Goal: Task Accomplishment & Management: Manage account settings

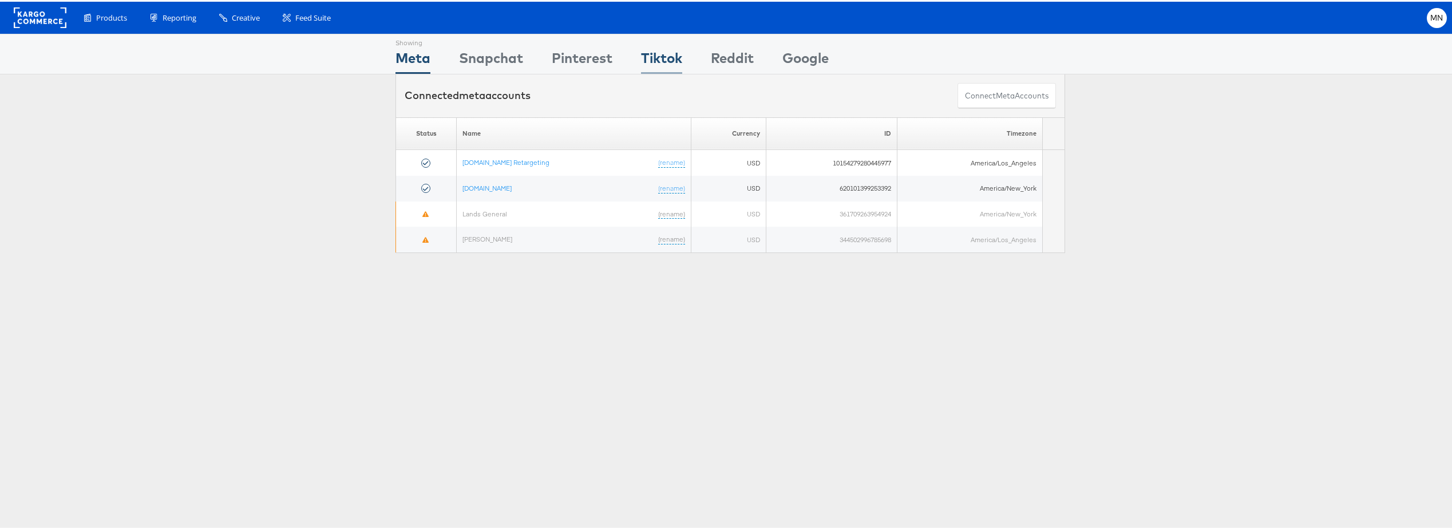
click at [665, 57] on div "Tiktok" at bounding box center [661, 59] width 41 height 26
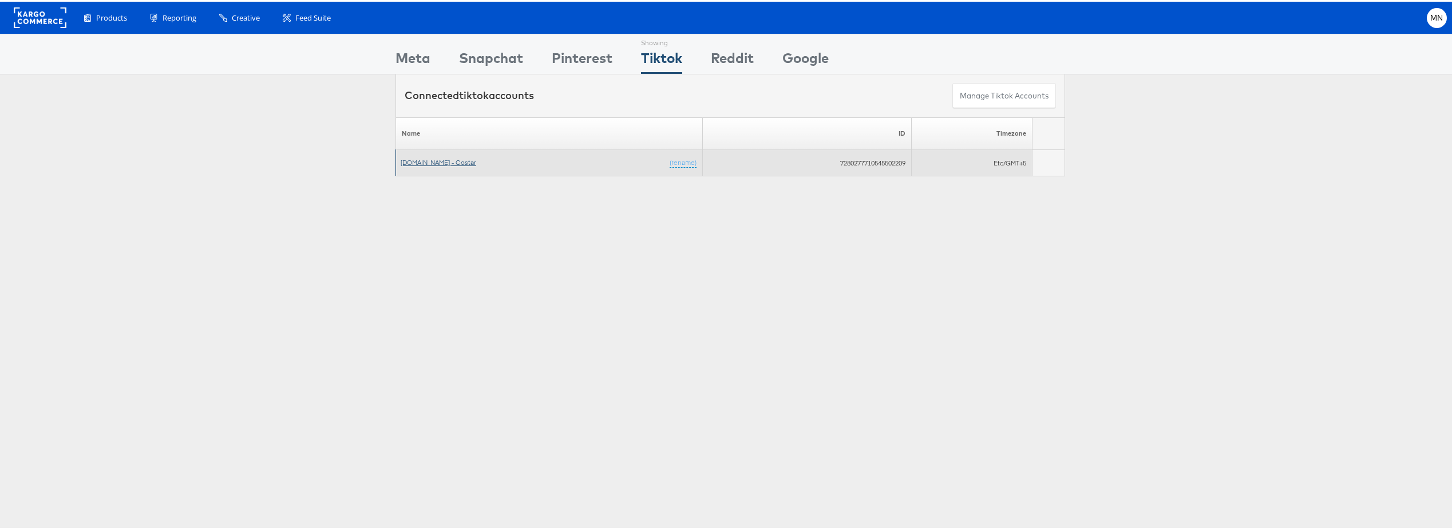
click at [429, 158] on link "Apartments.com - Costar" at bounding box center [439, 160] width 76 height 9
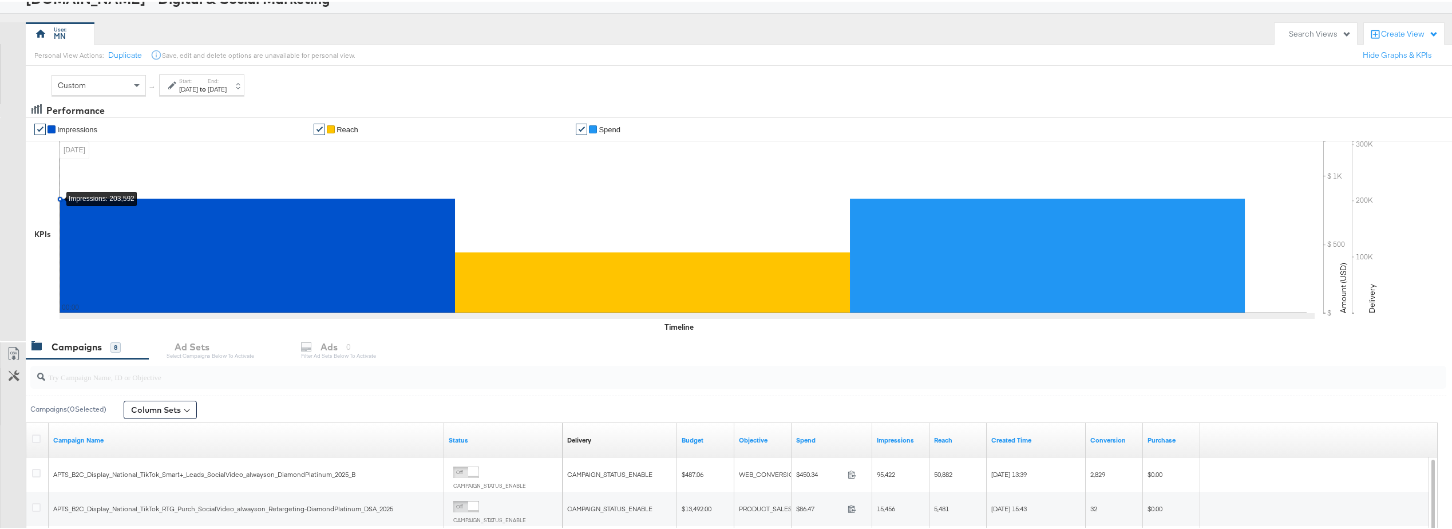
scroll to position [172, 0]
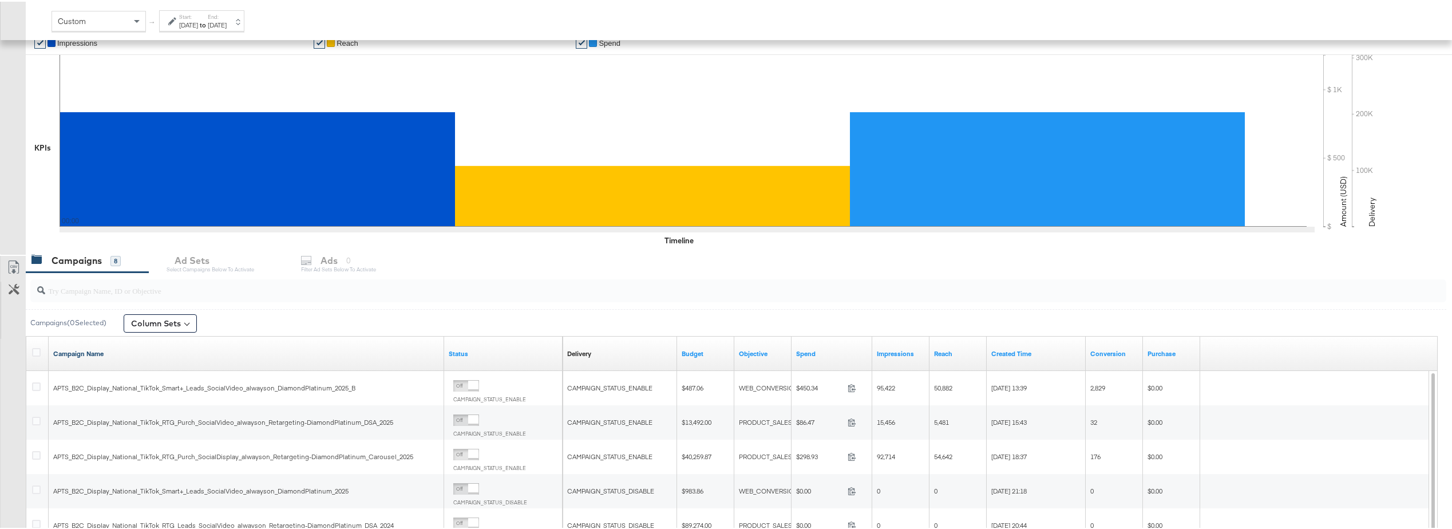
click at [346, 350] on link "Campaign Name" at bounding box center [246, 351] width 386 height 9
click at [824, 346] on div "Spend" at bounding box center [831, 352] width 81 height 18
click at [811, 351] on link "Spend" at bounding box center [832, 351] width 72 height 9
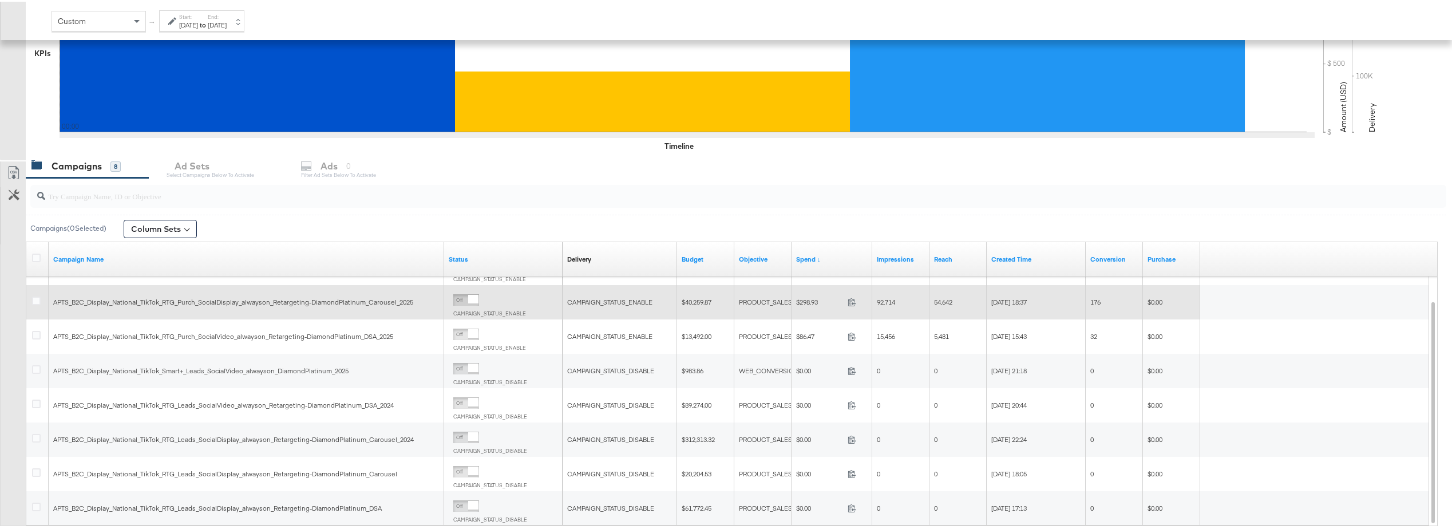
scroll to position [286, 0]
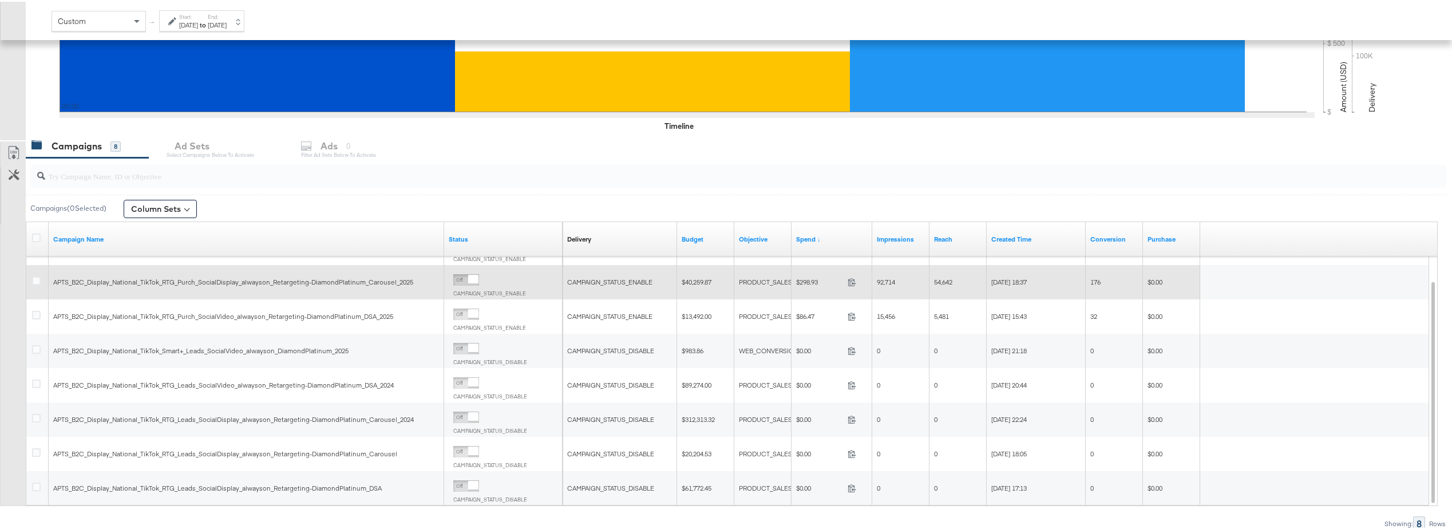
click at [291, 278] on span "APTS_B2C_Display_National_TikTok_RTG_Purch_SocialDisplay_alwayson_Retargeting-D…" at bounding box center [233, 280] width 360 height 9
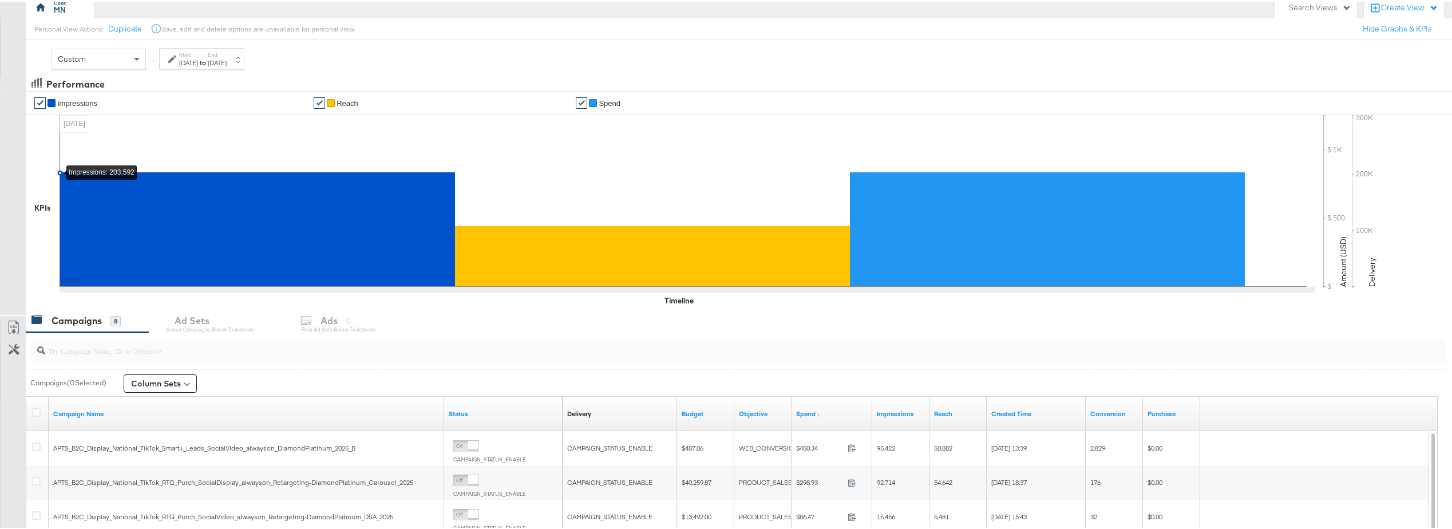
scroll to position [172, 0]
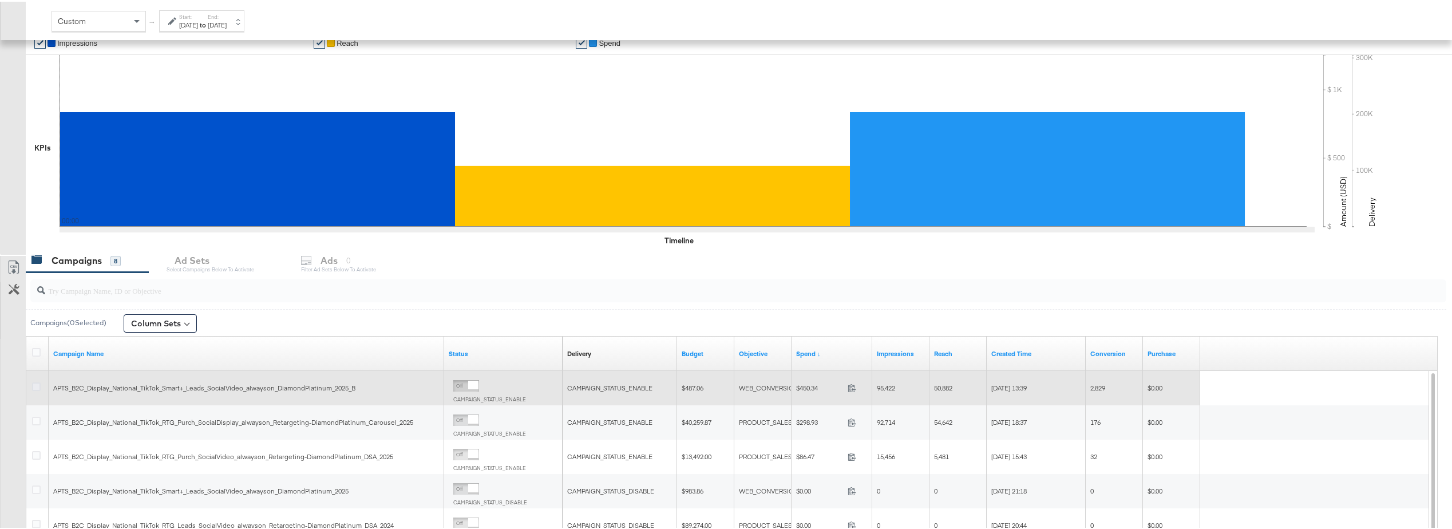
click at [36, 383] on icon at bounding box center [36, 384] width 9 height 9
click at [0, 0] on input "checkbox" at bounding box center [0, 0] width 0 height 0
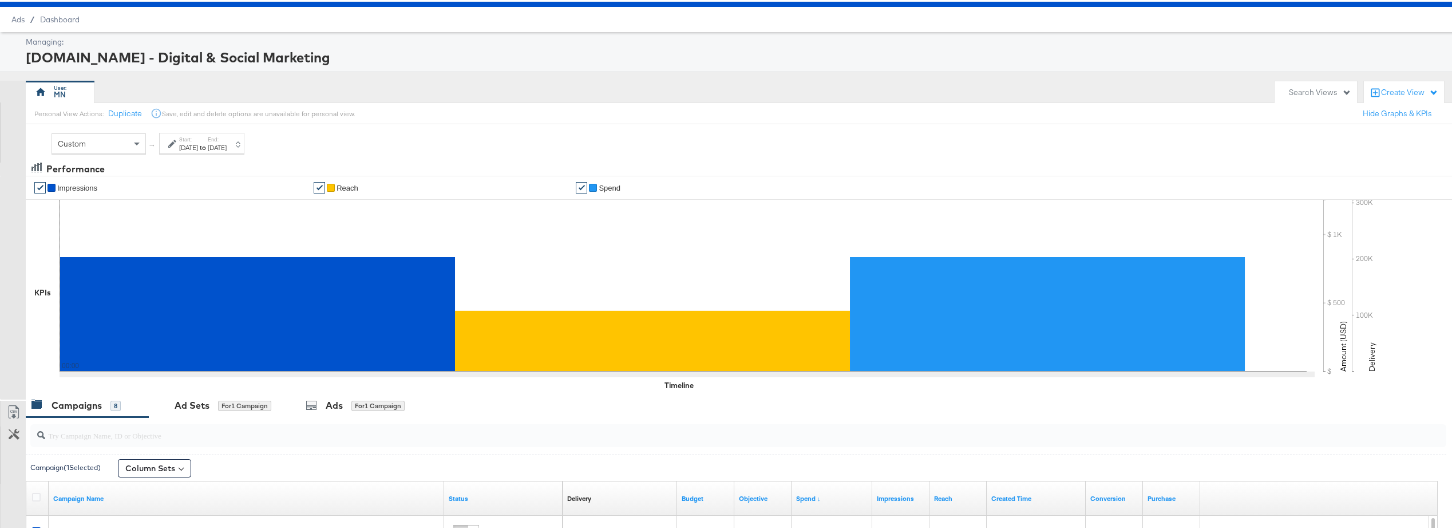
scroll to position [0, 0]
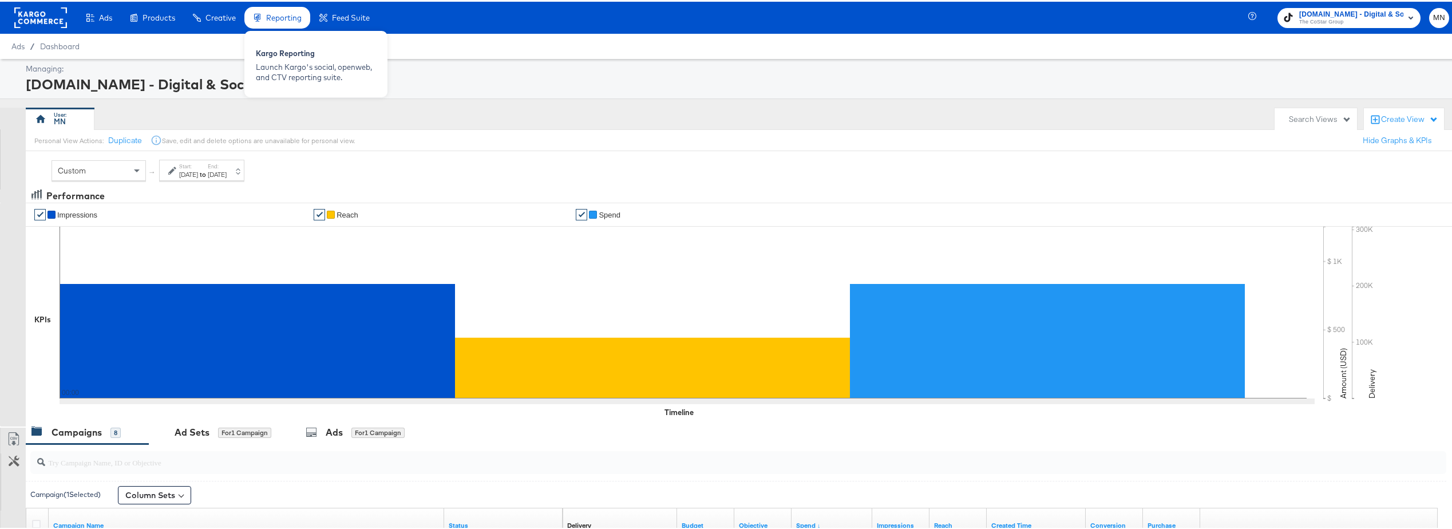
click at [277, 13] on span "Reporting" at bounding box center [283, 15] width 35 height 9
click at [277, 57] on div "Kargo Reporting" at bounding box center [316, 53] width 120 height 14
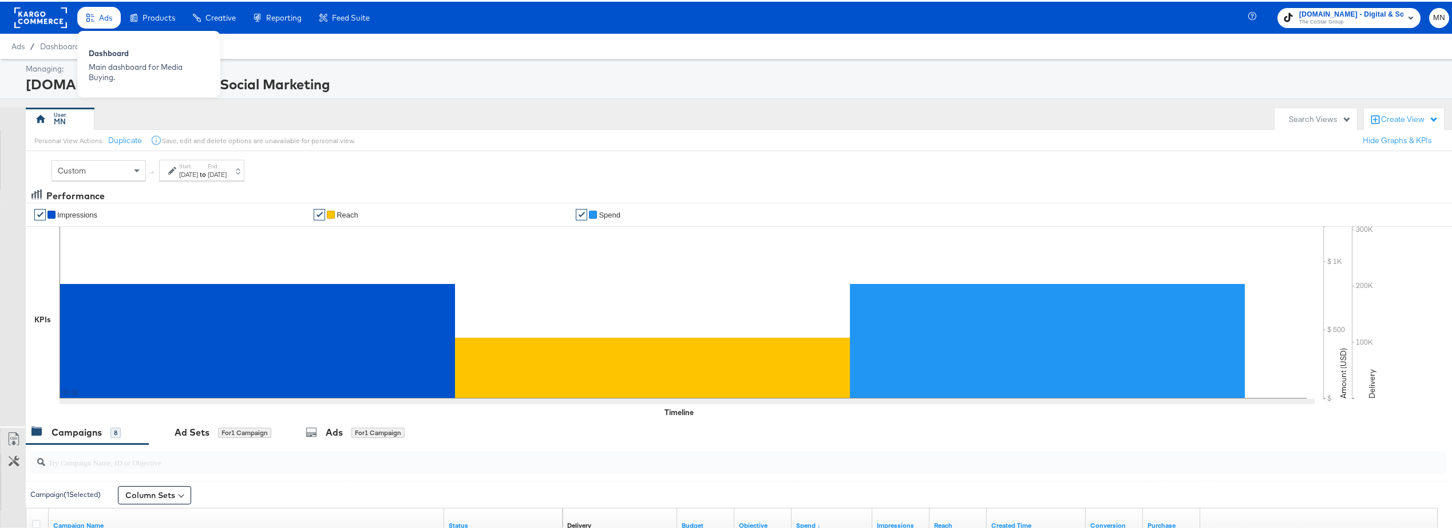
click at [113, 18] on div "Ads" at bounding box center [98, 16] width 43 height 22
click at [105, 62] on div "Main dashboard for Media Buying." at bounding box center [149, 70] width 120 height 21
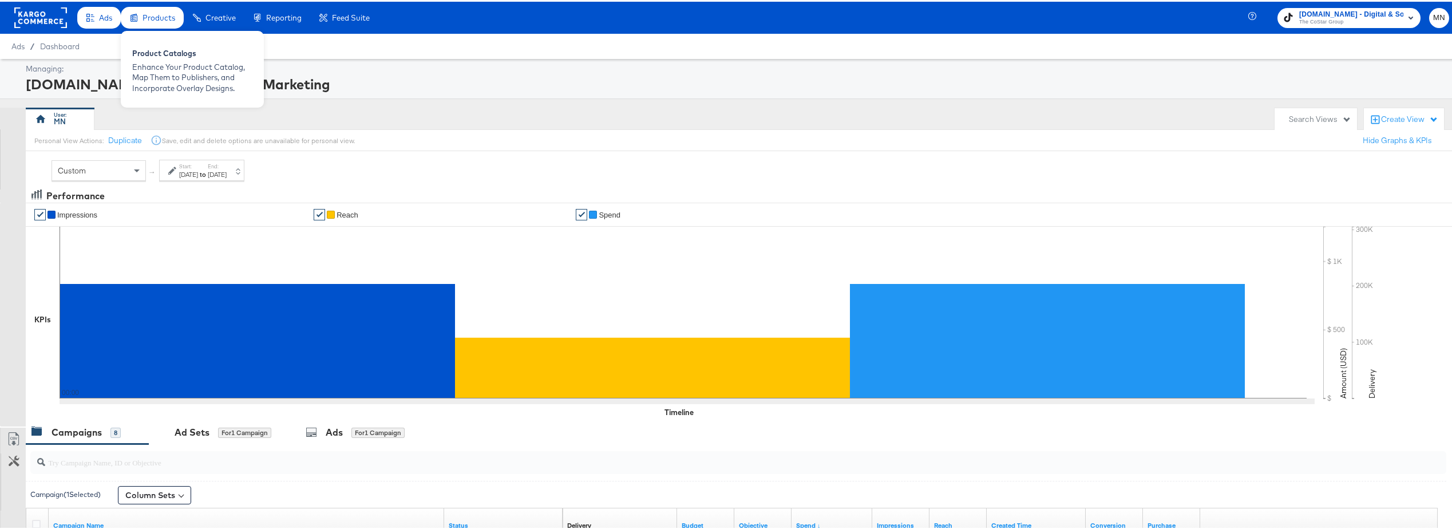
click at [153, 21] on div "Products" at bounding box center [158, 16] width 33 height 11
click at [161, 59] on div "Product Catalogs" at bounding box center [192, 53] width 120 height 14
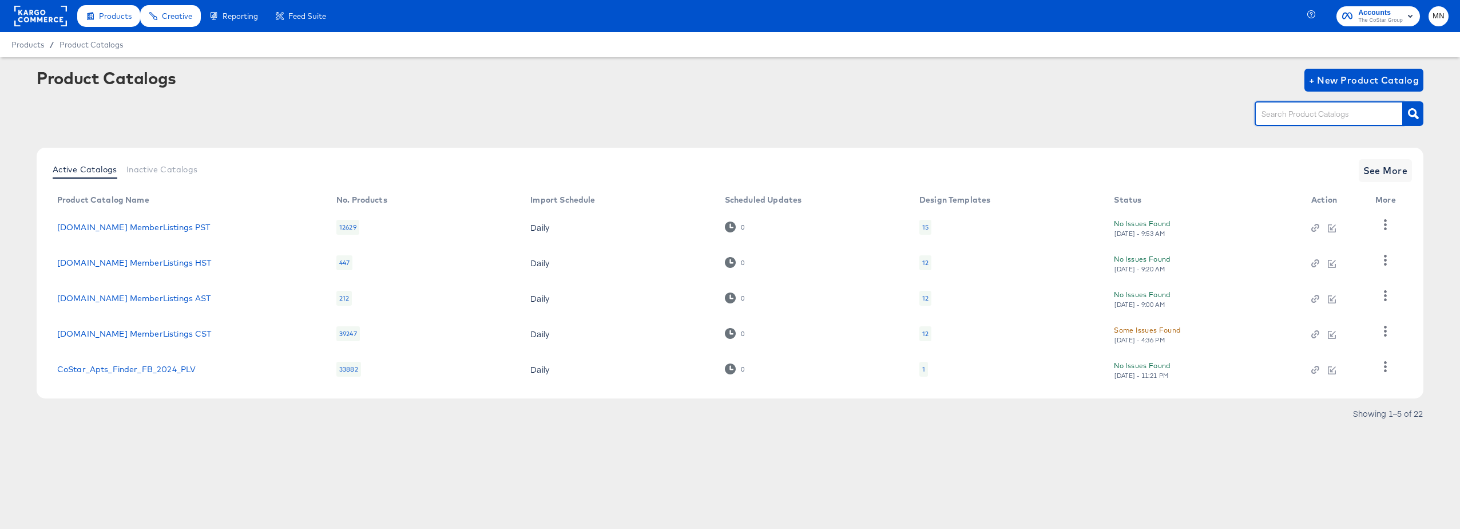
click at [1339, 118] on input "text" at bounding box center [1320, 114] width 122 height 13
type input "APTs"
click at [132, 229] on link "CoStar_Apts_Finder_FB_2024_PLV" at bounding box center [126, 227] width 139 height 9
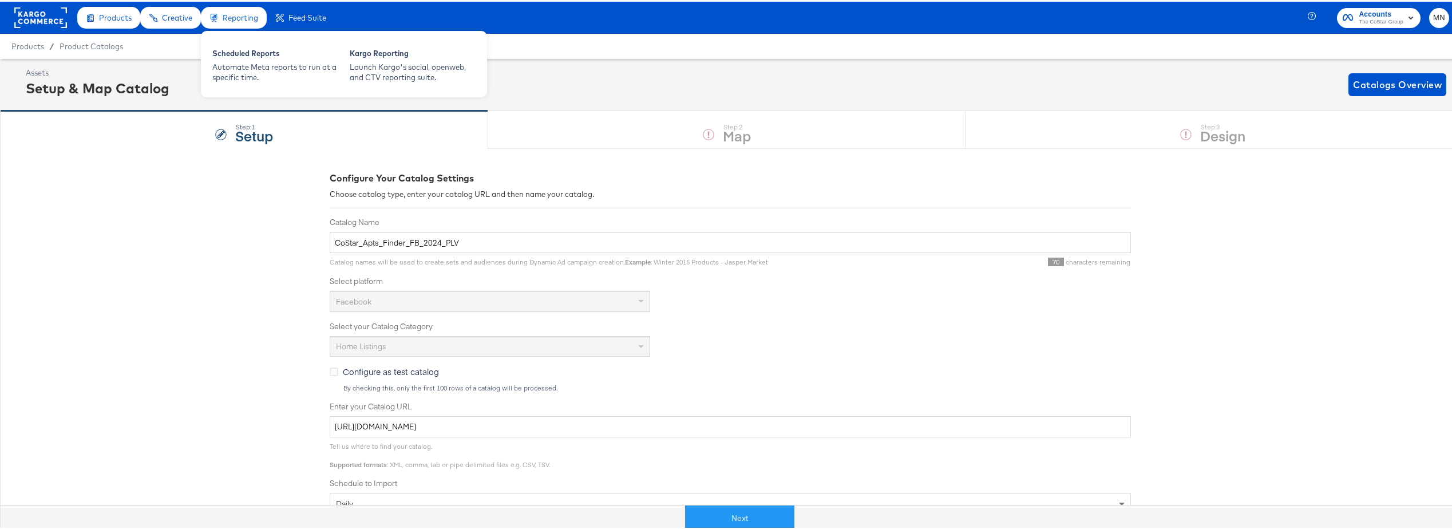
click at [241, 13] on span "Reporting" at bounding box center [240, 15] width 35 height 9
click at [234, 53] on div "Scheduled Reports" at bounding box center [275, 53] width 126 height 14
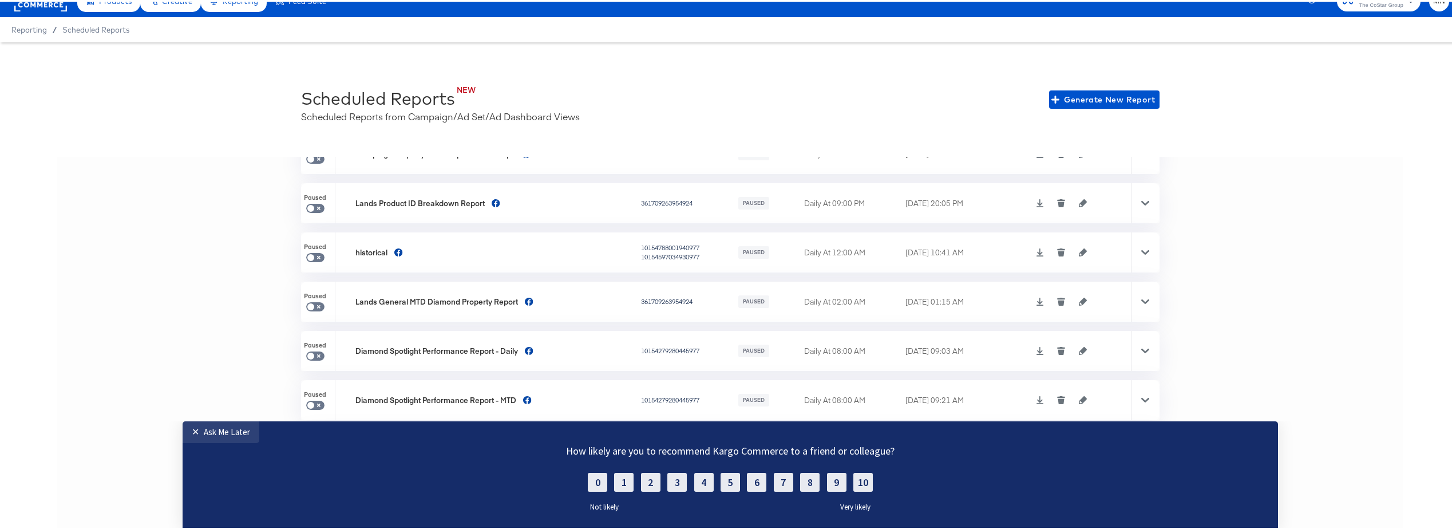
scroll to position [25, 0]
